Goal: Information Seeking & Learning: Understand process/instructions

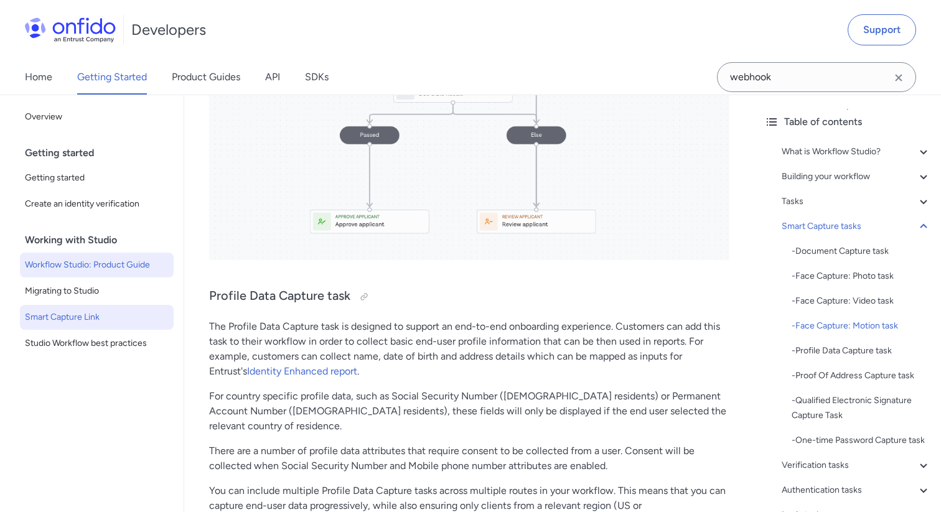
click at [92, 317] on span "Smart Capture Link" at bounding box center [97, 317] width 144 height 15
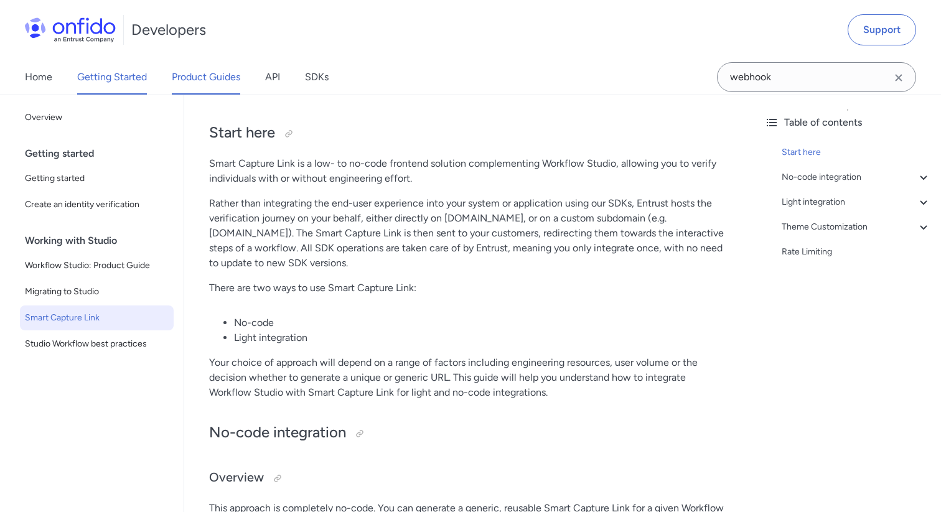
click at [228, 82] on link "Product Guides" at bounding box center [206, 77] width 68 height 35
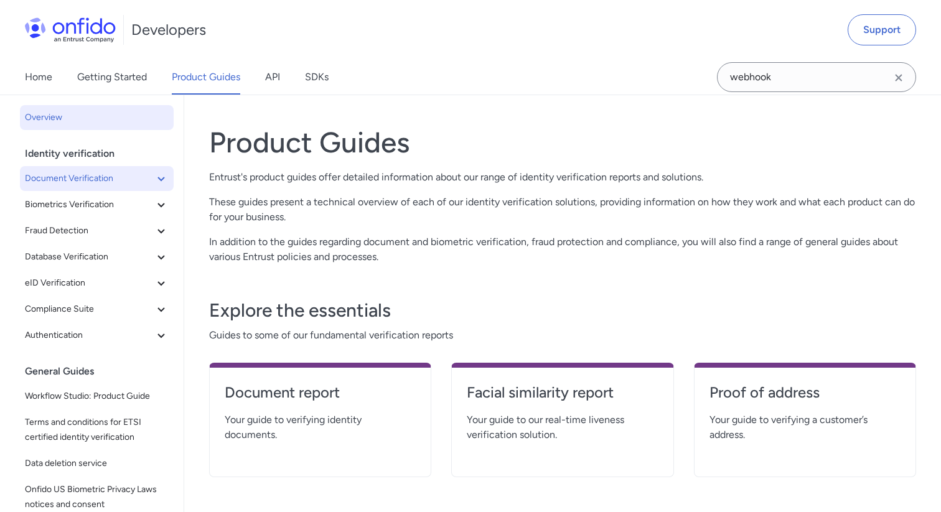
click at [106, 185] on span "Document Verification" at bounding box center [89, 178] width 129 height 15
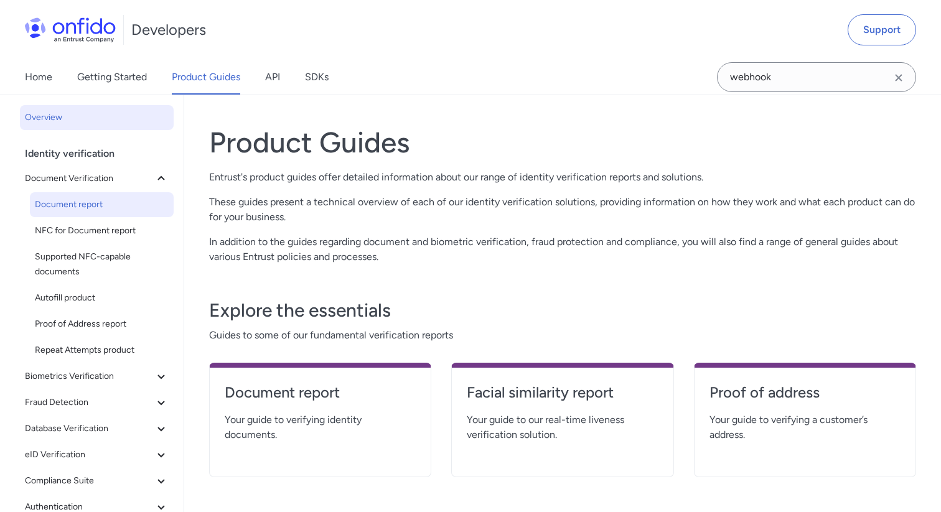
click at [94, 214] on link "Document report" at bounding box center [102, 204] width 144 height 25
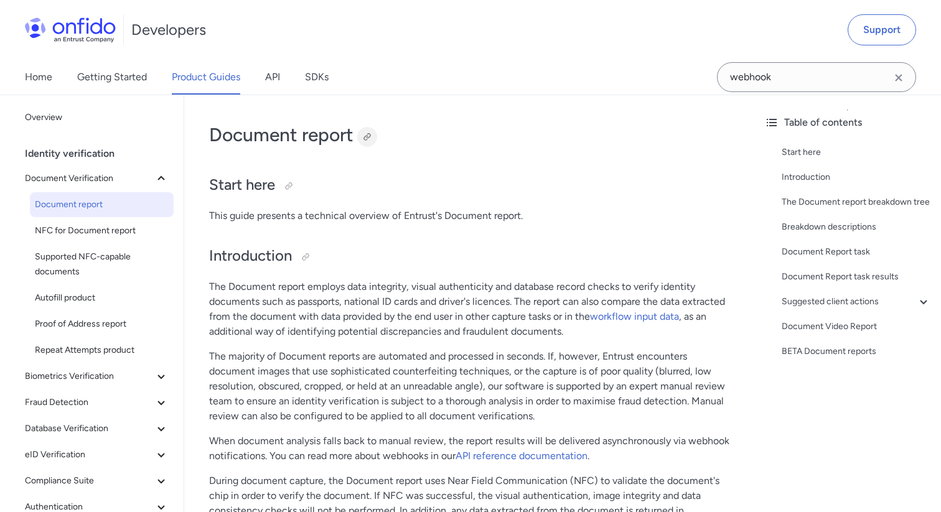
click at [366, 138] on div at bounding box center [367, 137] width 10 height 10
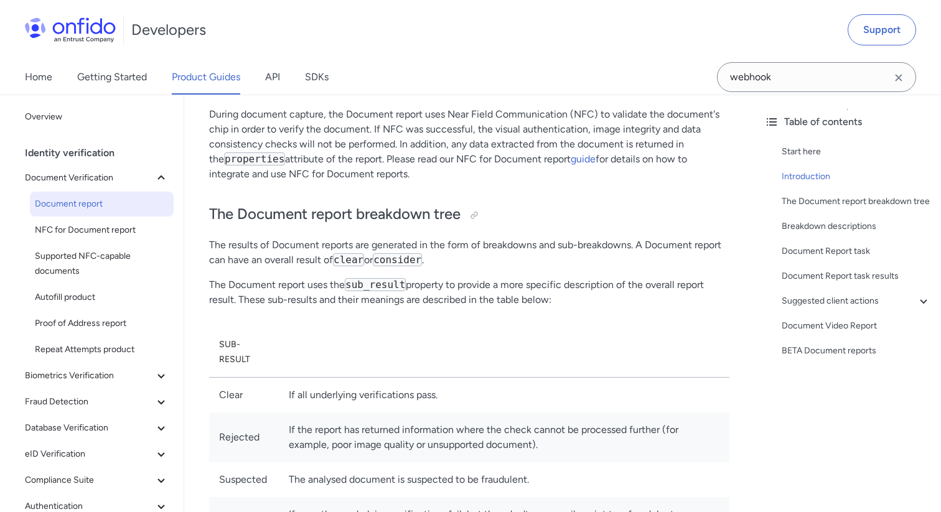
scroll to position [366, 0]
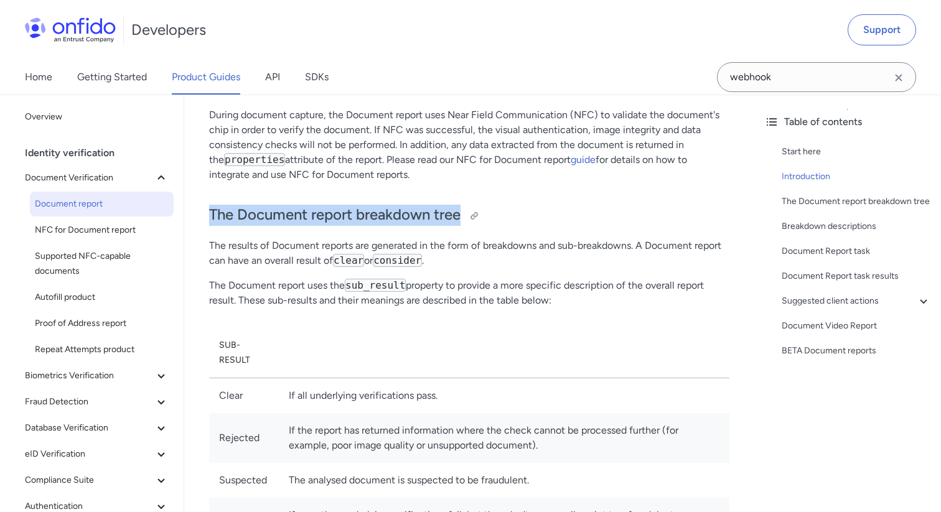
drag, startPoint x: 210, startPoint y: 214, endPoint x: 461, endPoint y: 215, distance: 250.7
click at [461, 215] on h2 "The Document report breakdown tree" at bounding box center [469, 215] width 520 height 21
copy h2 "The Document report breakdown tree"
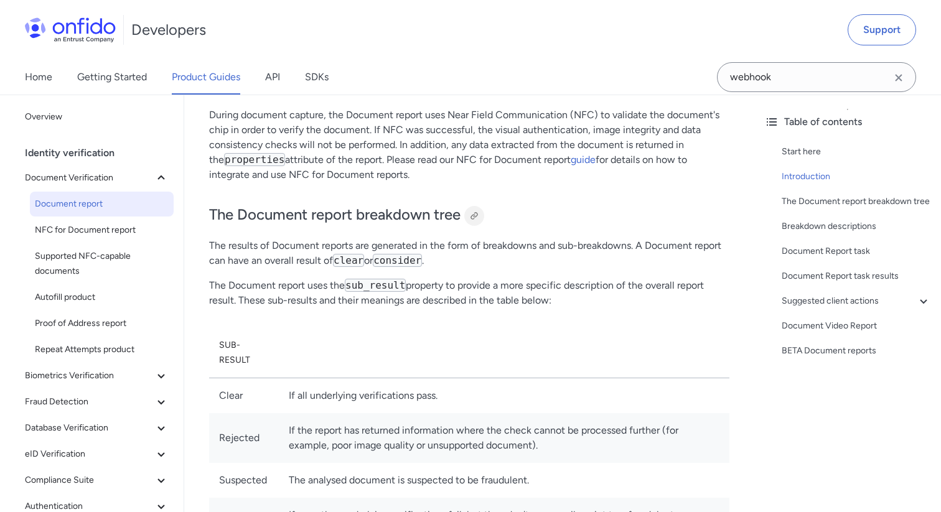
click at [477, 215] on div at bounding box center [474, 216] width 10 height 10
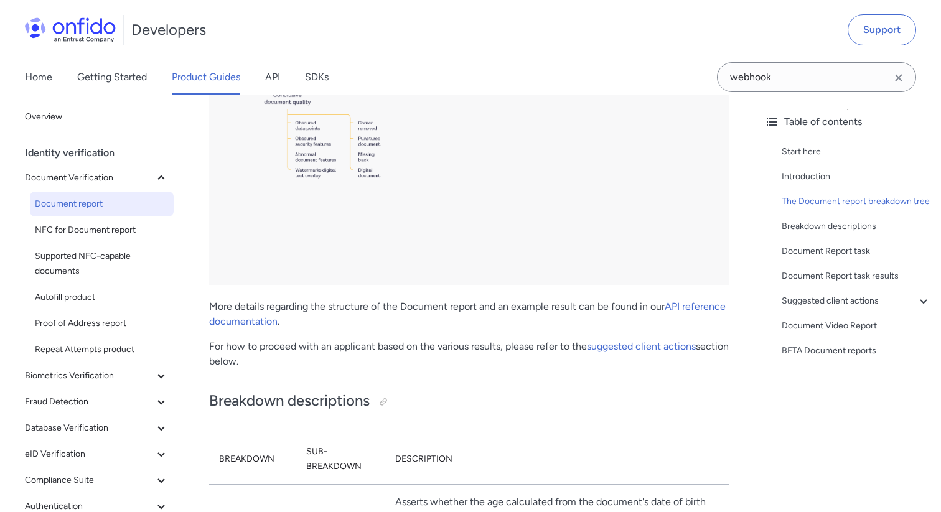
scroll to position [2417, 0]
